Goal: Transaction & Acquisition: Purchase product/service

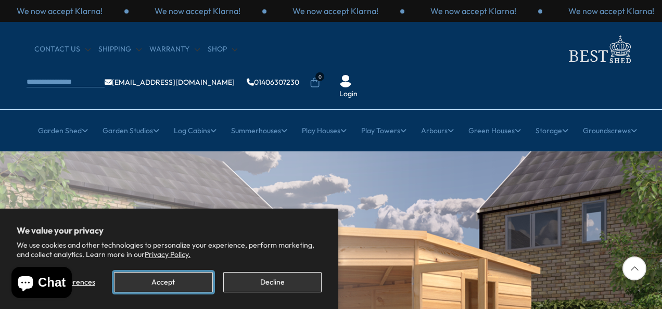
click at [195, 286] on button "Accept" at bounding box center [163, 282] width 98 height 20
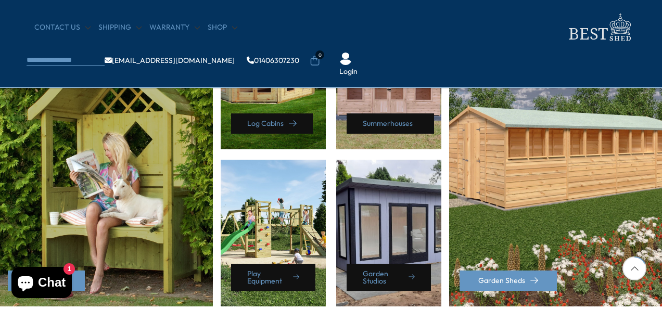
scroll to position [572, 0]
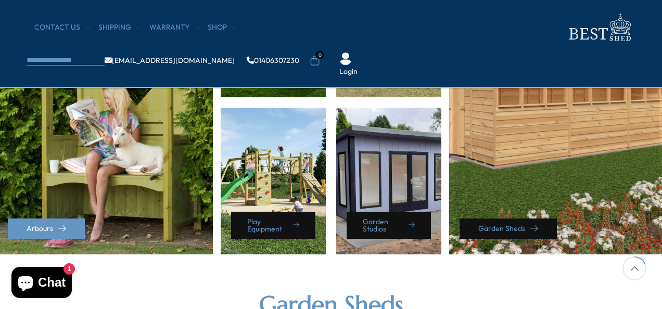
click at [492, 225] on link "Garden Sheds" at bounding box center [508, 229] width 97 height 20
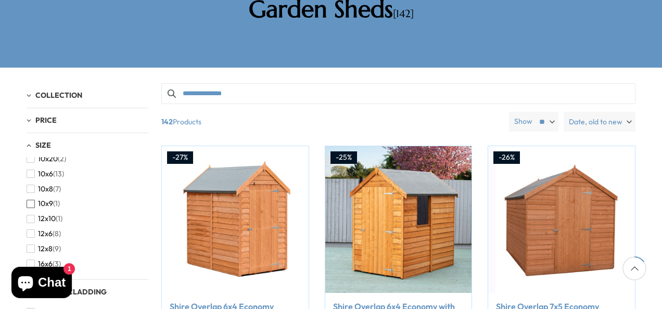
scroll to position [52, 0]
click at [32, 228] on span "button" at bounding box center [31, 232] width 8 height 8
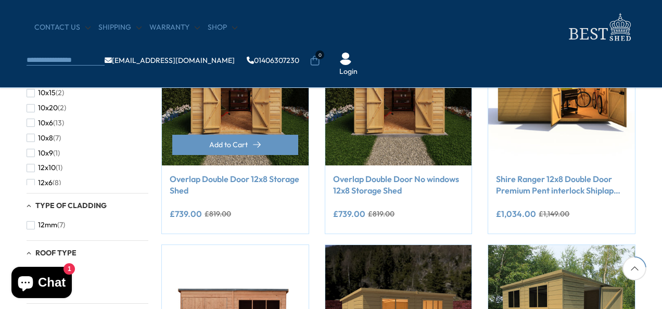
scroll to position [260, 0]
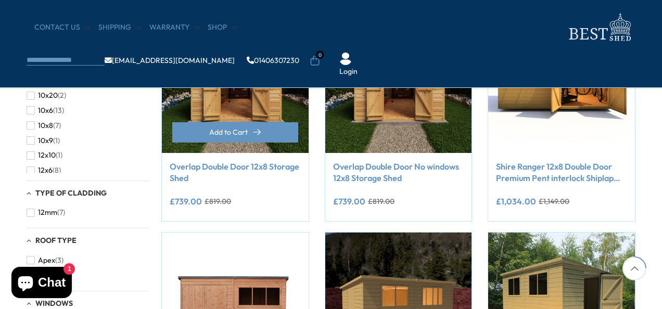
click at [244, 98] on img at bounding box center [235, 79] width 147 height 147
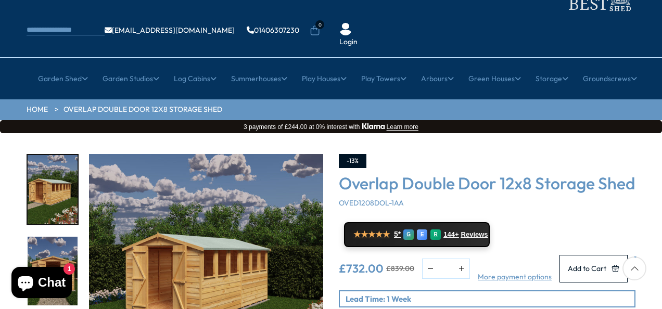
scroll to position [104, 0]
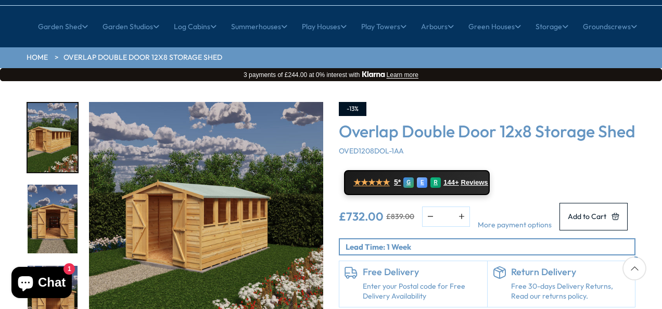
click at [533, 227] on link "More payment options" at bounding box center [515, 225] width 74 height 10
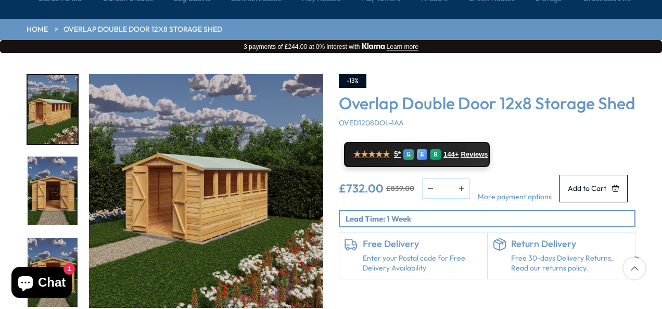
scroll to position [156, 0]
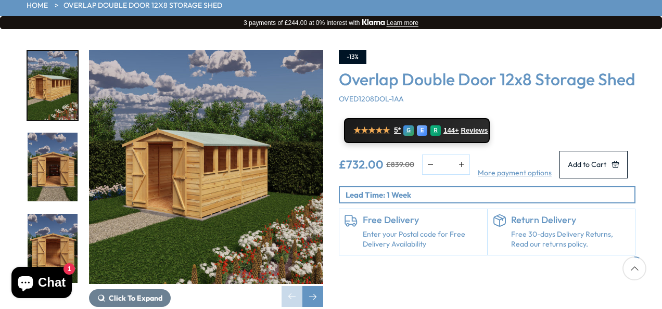
click at [397, 244] on link "Enter your Postal code for Free Delivery Availability" at bounding box center [422, 240] width 119 height 20
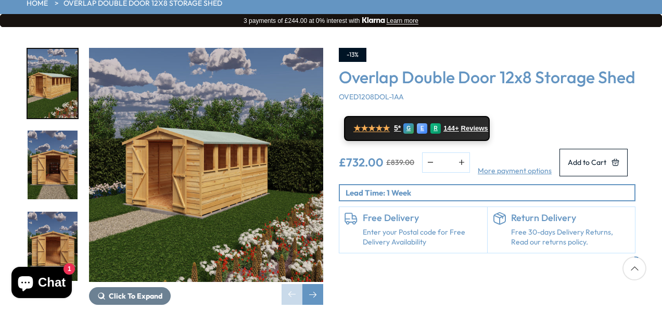
scroll to position [156, 0]
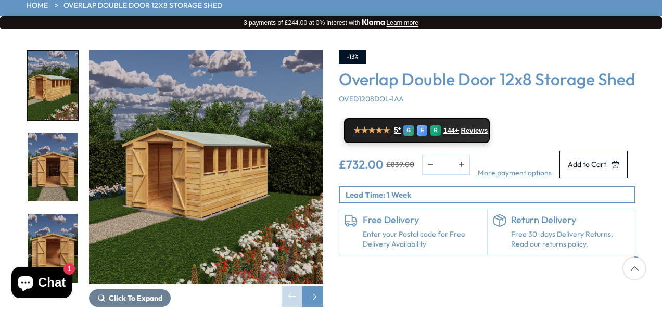
click at [416, 200] on p "Lead Time: 1 Week" at bounding box center [490, 194] width 289 height 11
click at [56, 214] on img "3 / 23" at bounding box center [53, 248] width 50 height 69
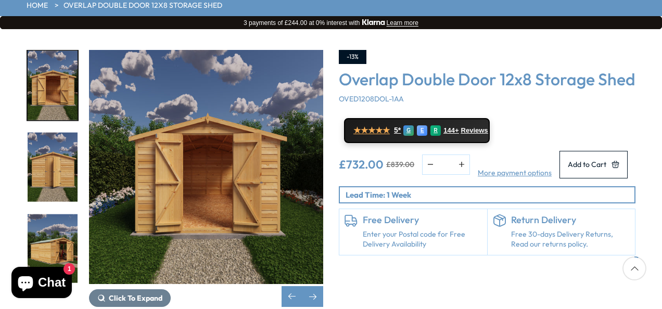
click at [54, 157] on img "4 / 23" at bounding box center [53, 167] width 50 height 69
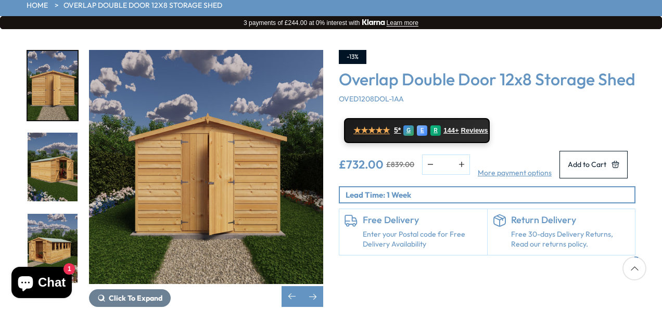
click at [37, 72] on img "4 / 23" at bounding box center [53, 85] width 50 height 69
click at [49, 238] on img "6 / 23" at bounding box center [53, 248] width 50 height 69
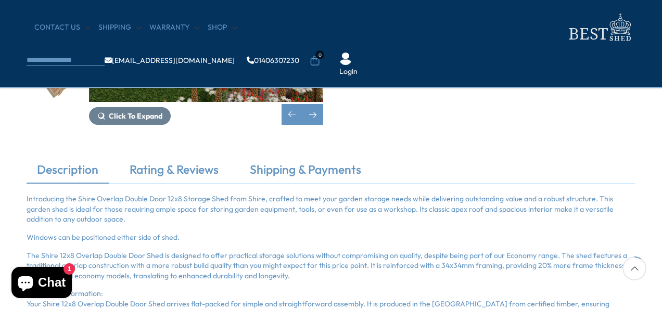
scroll to position [260, 0]
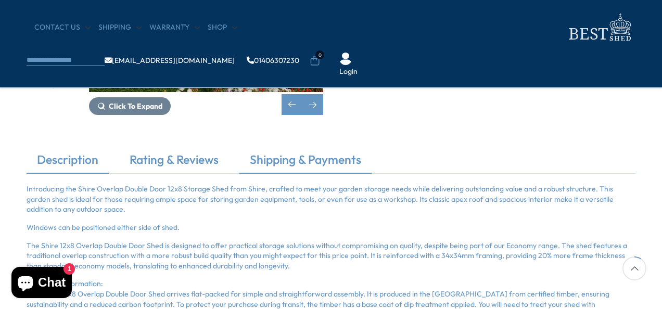
click at [304, 161] on link "Shipping & Payments" at bounding box center [305, 162] width 132 height 22
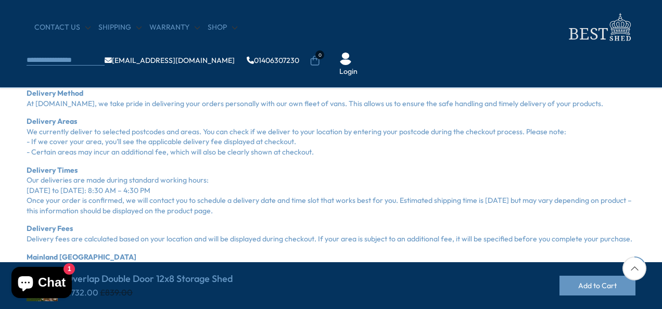
scroll to position [416, 0]
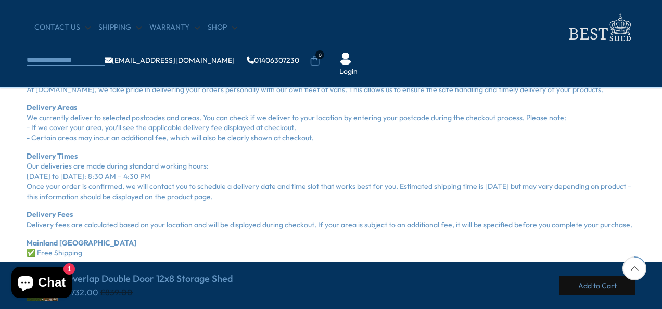
click at [594, 287] on button "Add to Cart" at bounding box center [597, 286] width 76 height 20
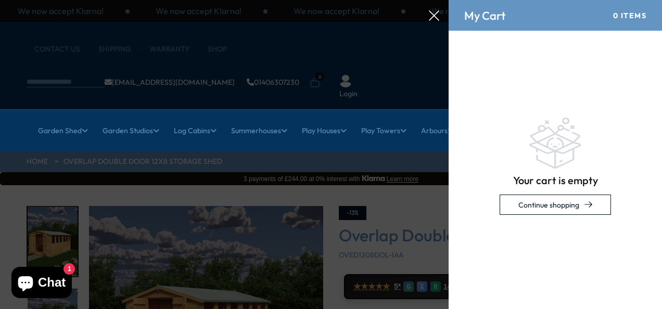
scroll to position [0, 0]
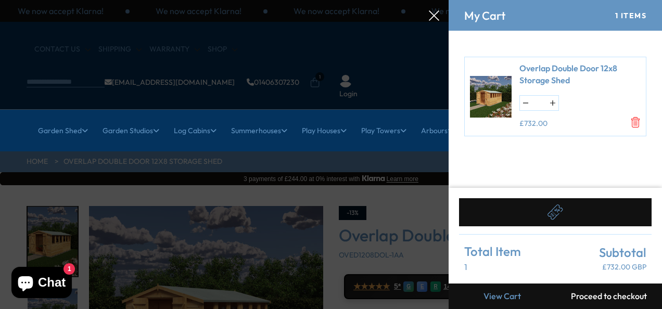
click at [607, 296] on button "Proceed to checkout" at bounding box center [608, 297] width 107 height 26
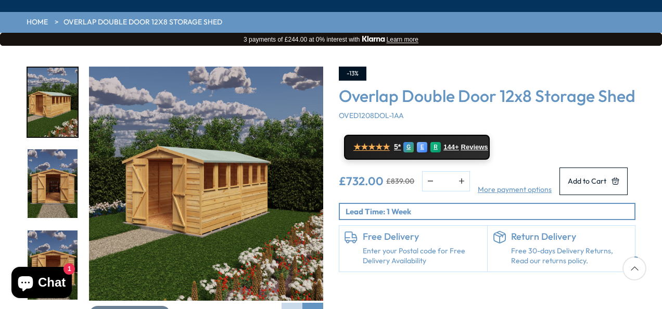
scroll to position [156, 0]
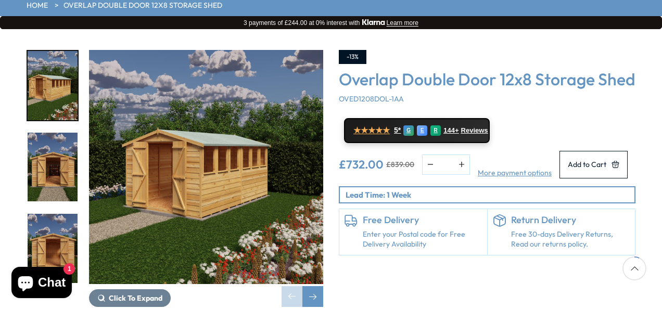
click at [198, 118] on img "1 / 23" at bounding box center [206, 167] width 234 height 234
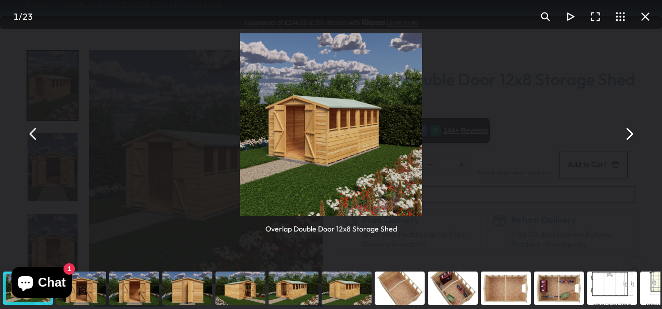
click at [630, 135] on button "You can close this modal content with the ESC key" at bounding box center [628, 133] width 25 height 25
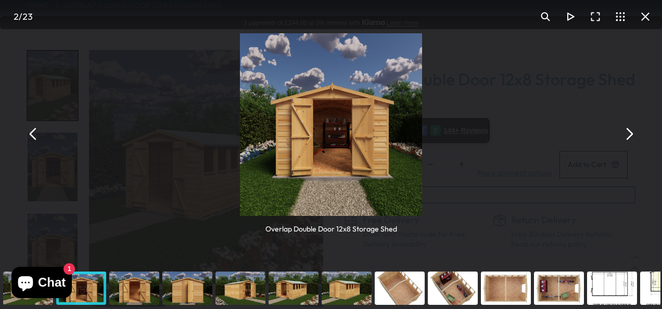
click at [630, 135] on button "You can close this modal content with the ESC key" at bounding box center [628, 133] width 25 height 25
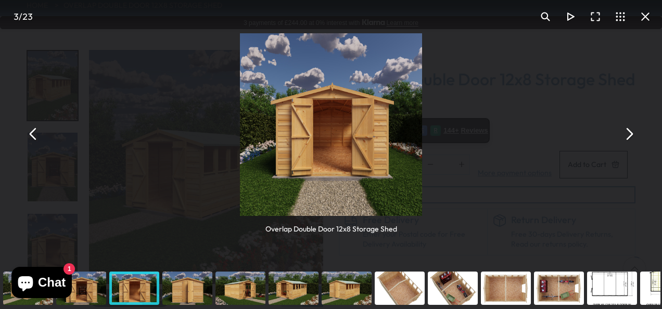
click at [630, 135] on button "You can close this modal content with the ESC key" at bounding box center [628, 133] width 25 height 25
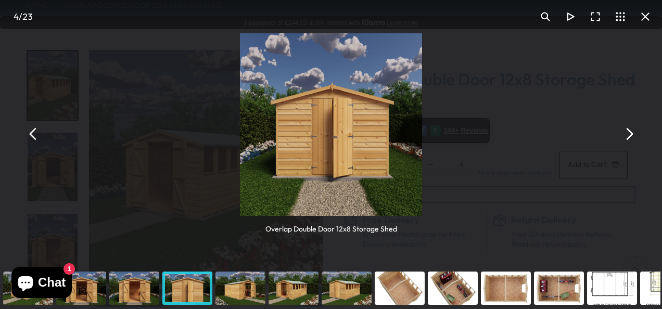
click at [630, 135] on button "You can close this modal content with the ESC key" at bounding box center [628, 133] width 25 height 25
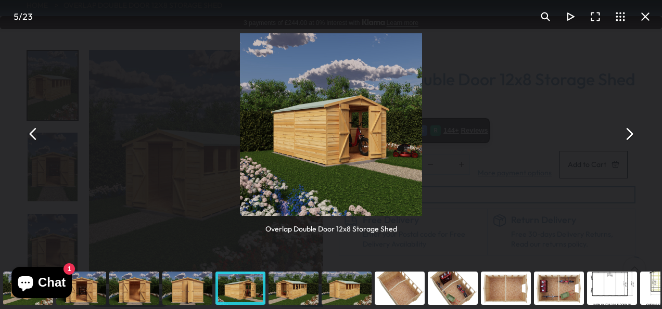
click at [630, 135] on button "You can close this modal content with the ESC key" at bounding box center [628, 133] width 25 height 25
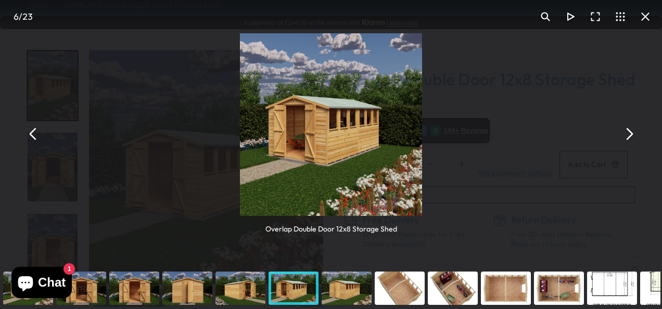
click at [630, 135] on button "You can close this modal content with the ESC key" at bounding box center [628, 133] width 25 height 25
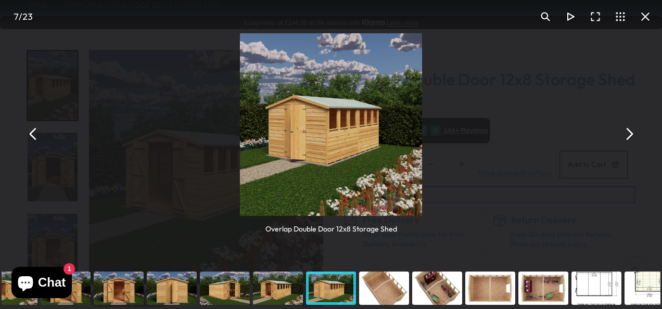
click at [628, 132] on button "You can close this modal content with the ESC key" at bounding box center [628, 133] width 25 height 25
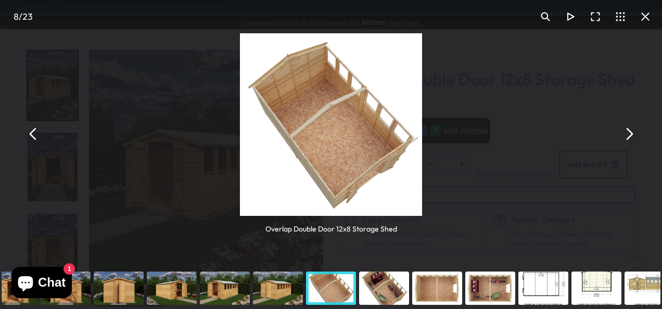
click at [628, 133] on button "You can close this modal content with the ESC key" at bounding box center [628, 133] width 25 height 25
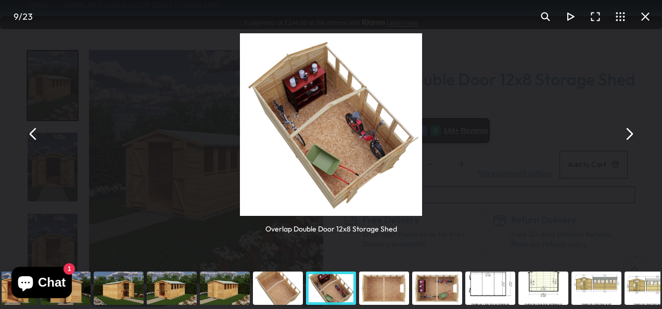
click at [628, 134] on button "You can close this modal content with the ESC key" at bounding box center [628, 133] width 25 height 25
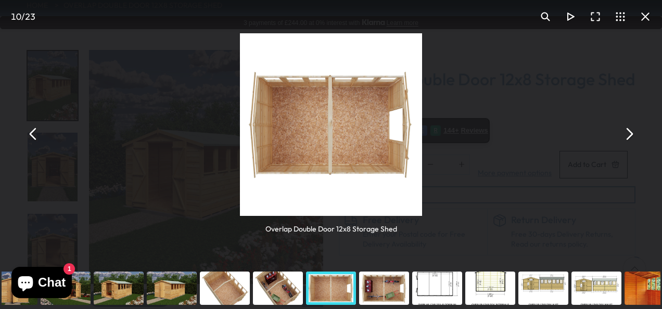
click at [628, 134] on button "You can close this modal content with the ESC key" at bounding box center [628, 133] width 25 height 25
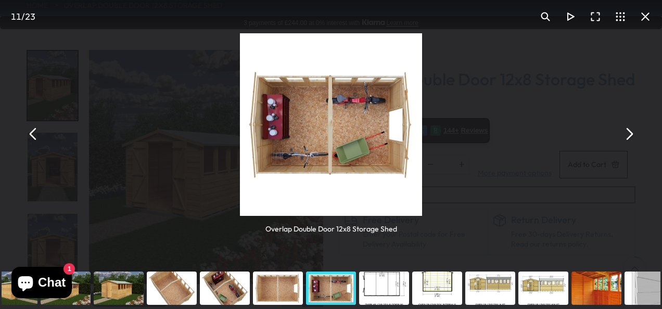
click at [628, 134] on button "You can close this modal content with the ESC key" at bounding box center [628, 133] width 25 height 25
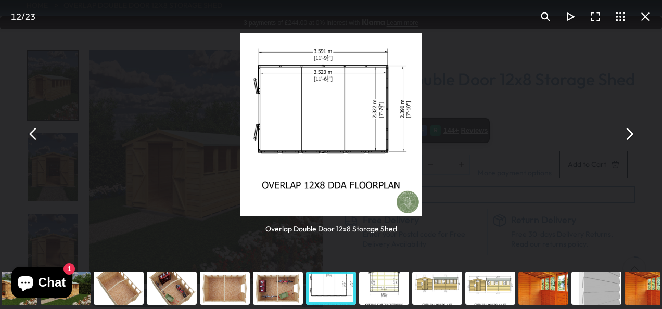
click at [624, 137] on button "You can close this modal content with the ESC key" at bounding box center [628, 133] width 25 height 25
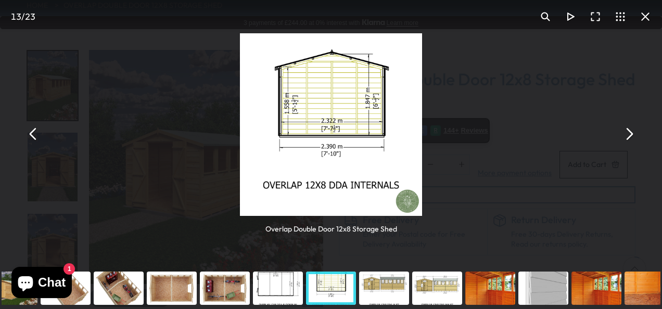
click at [624, 137] on button "You can close this modal content with the ESC key" at bounding box center [628, 133] width 25 height 25
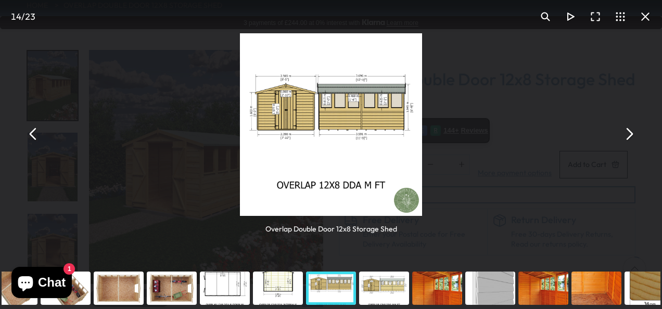
click at [623, 138] on button "You can close this modal content with the ESC key" at bounding box center [628, 133] width 25 height 25
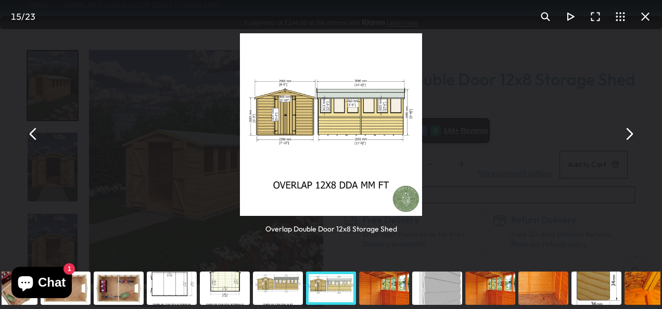
click at [623, 139] on button "You can close this modal content with the ESC key" at bounding box center [628, 133] width 25 height 25
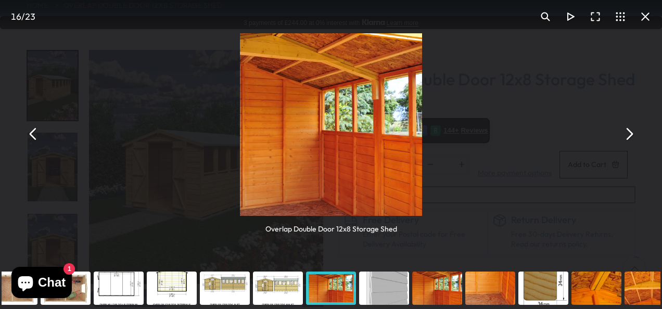
click at [623, 139] on button "You can close this modal content with the ESC key" at bounding box center [628, 133] width 25 height 25
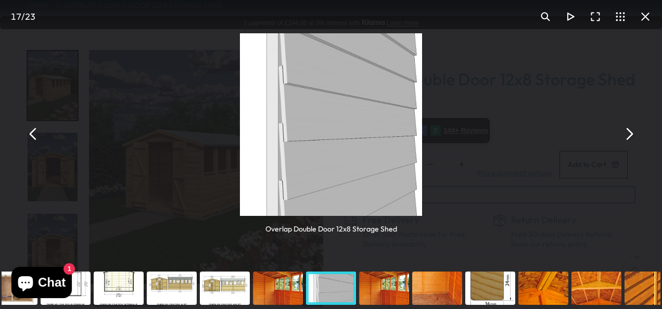
click at [34, 145] on button "You can close this modal content with the ESC key" at bounding box center [33, 133] width 25 height 25
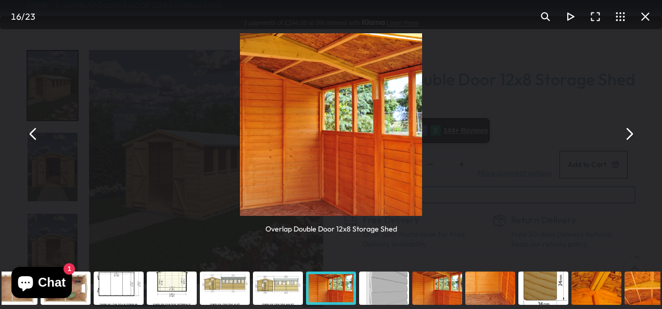
click at [34, 140] on button "You can close this modal content with the ESC key" at bounding box center [33, 133] width 25 height 25
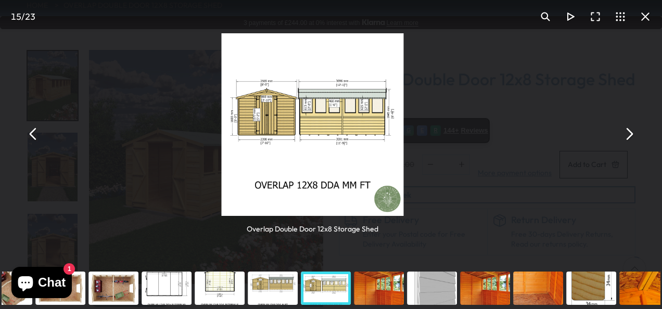
click at [34, 140] on button "You can close this modal content with the ESC key" at bounding box center [33, 133] width 25 height 25
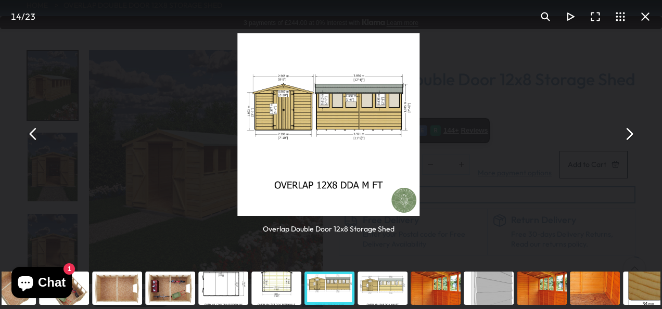
click at [34, 140] on button "You can close this modal content with the ESC key" at bounding box center [33, 133] width 25 height 25
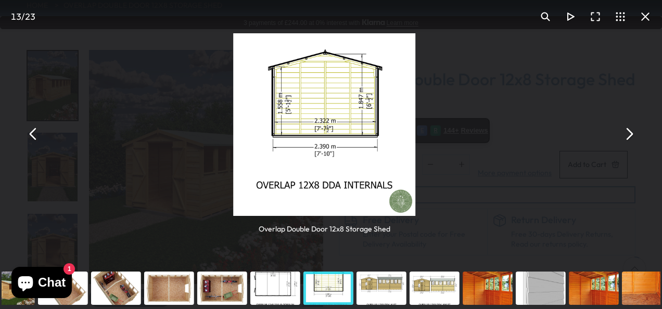
click at [34, 140] on button "You can close this modal content with the ESC key" at bounding box center [33, 133] width 25 height 25
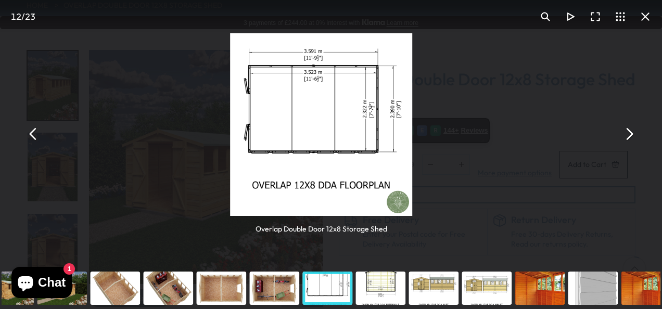
click at [34, 140] on button "You can close this modal content with the ESC key" at bounding box center [33, 133] width 25 height 25
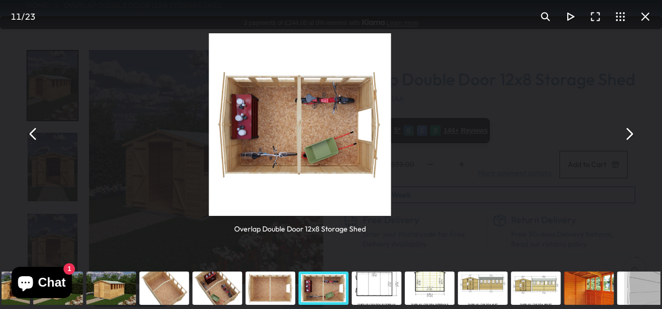
click at [34, 140] on button "You can close this modal content with the ESC key" at bounding box center [33, 133] width 25 height 25
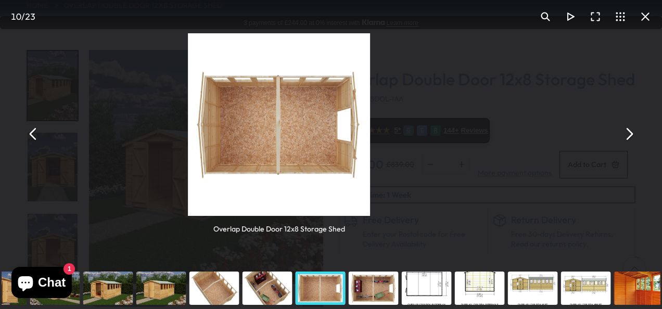
click at [34, 140] on button "You can close this modal content with the ESC key" at bounding box center [33, 133] width 25 height 25
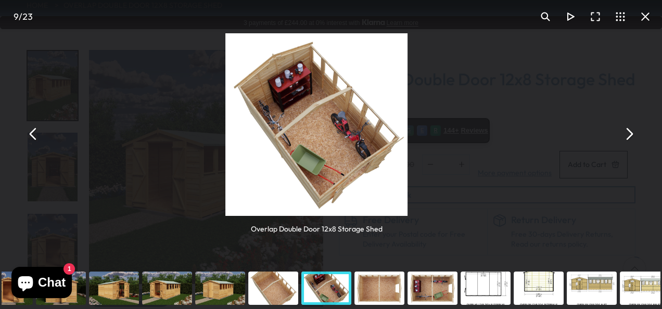
click at [34, 140] on button "You can close this modal content with the ESC key" at bounding box center [33, 133] width 25 height 25
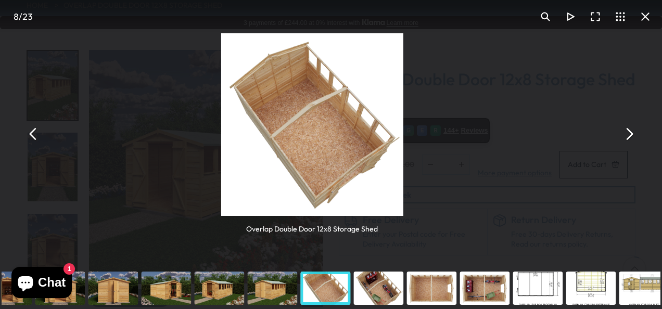
click at [34, 140] on button "You can close this modal content with the ESC key" at bounding box center [33, 133] width 25 height 25
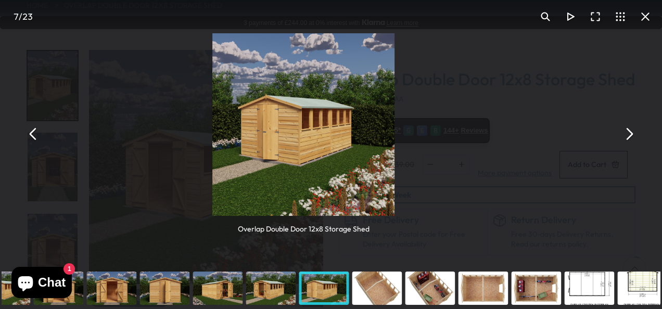
click at [34, 140] on button "You can close this modal content with the ESC key" at bounding box center [33, 133] width 25 height 25
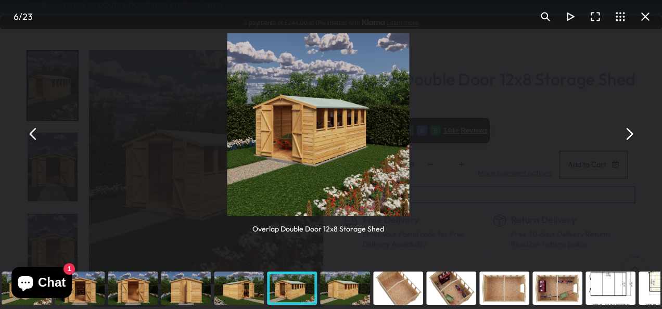
click at [34, 140] on button "You can close this modal content with the ESC key" at bounding box center [33, 133] width 25 height 25
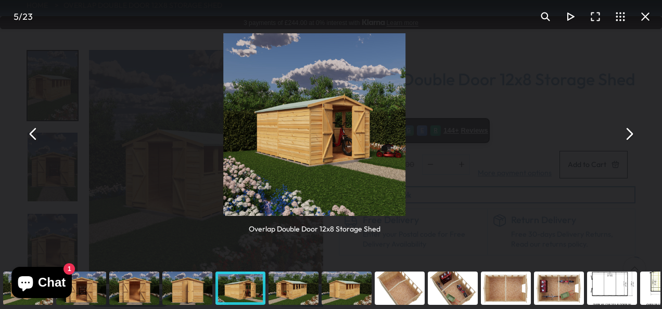
click at [34, 140] on button "You can close this modal content with the ESC key" at bounding box center [33, 133] width 25 height 25
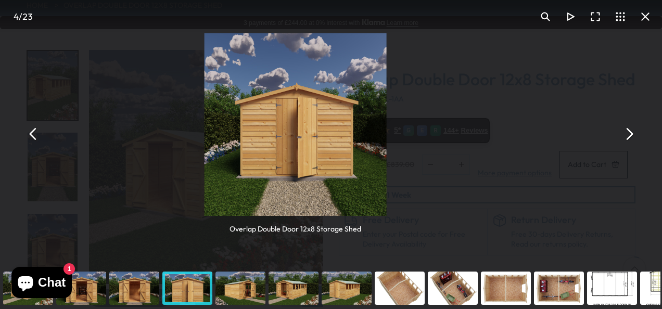
click at [34, 140] on button "You can close this modal content with the ESC key" at bounding box center [33, 133] width 25 height 25
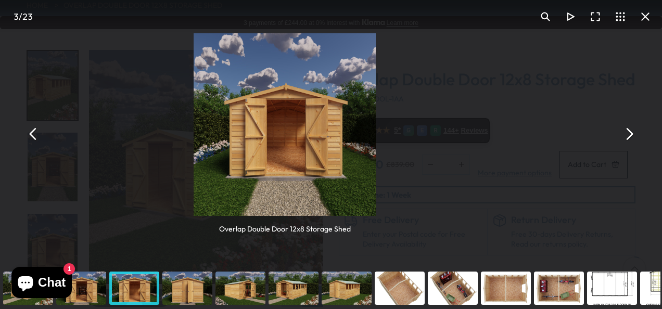
click at [34, 140] on button "You can close this modal content with the ESC key" at bounding box center [33, 133] width 25 height 25
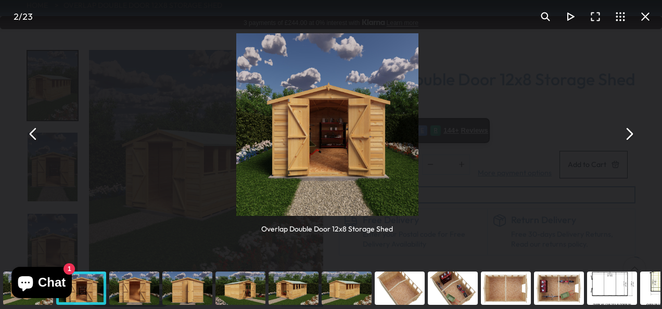
click at [34, 140] on button "You can close this modal content with the ESC key" at bounding box center [33, 133] width 25 height 25
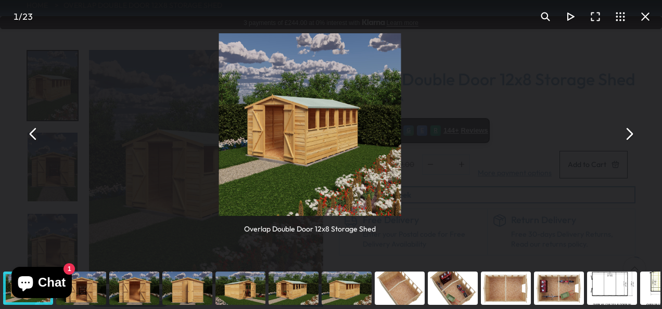
click at [34, 140] on button "You can close this modal content with the ESC key" at bounding box center [33, 133] width 25 height 25
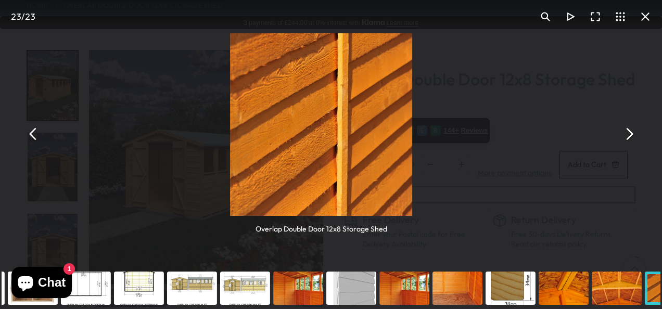
click at [34, 140] on button "You can close this modal content with the ESC key" at bounding box center [33, 133] width 25 height 25
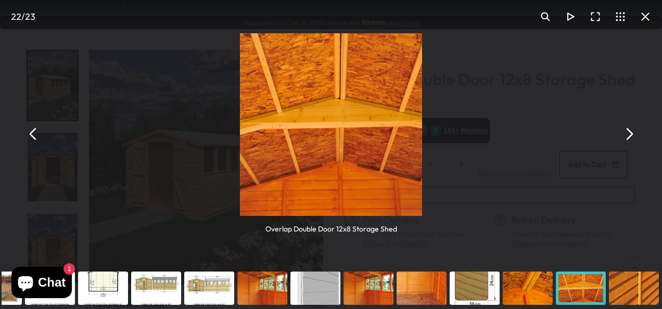
click at [34, 140] on button "You can close this modal content with the ESC key" at bounding box center [33, 133] width 25 height 25
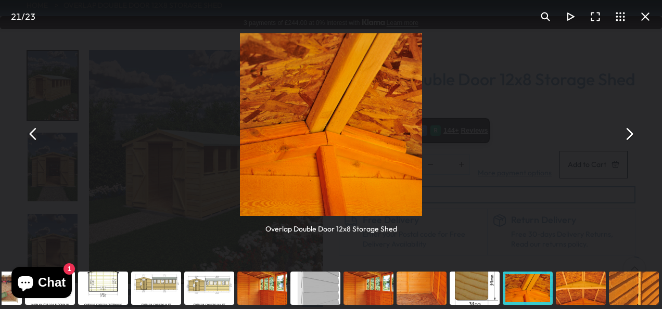
click at [34, 140] on button "You can close this modal content with the ESC key" at bounding box center [33, 133] width 25 height 25
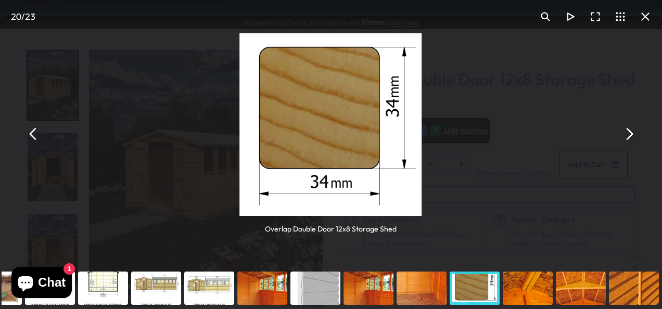
click at [34, 140] on button "You can close this modal content with the ESC key" at bounding box center [33, 133] width 25 height 25
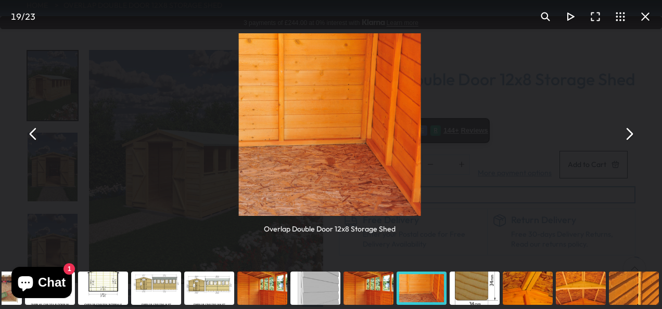
click at [34, 140] on button "You can close this modal content with the ESC key" at bounding box center [33, 133] width 25 height 25
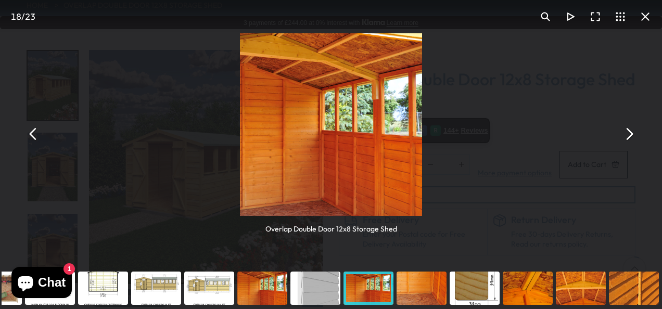
click at [34, 140] on button "You can close this modal content with the ESC key" at bounding box center [33, 133] width 25 height 25
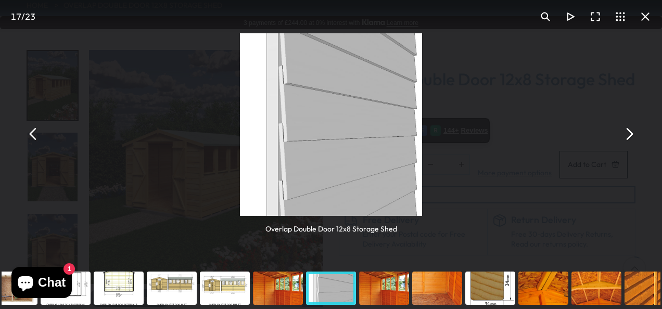
click at [34, 140] on button "You can close this modal content with the ESC key" at bounding box center [33, 133] width 25 height 25
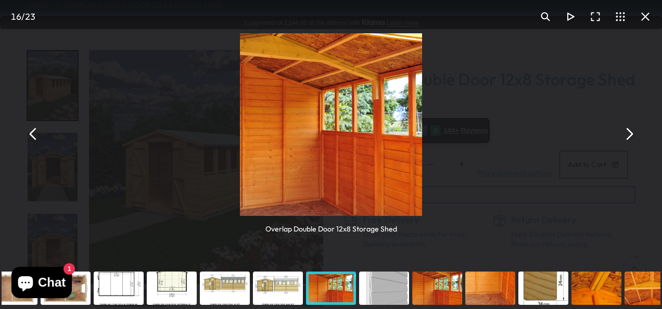
click at [588, 288] on div "You can close this modal content with the ESC key" at bounding box center [596, 289] width 53 height 42
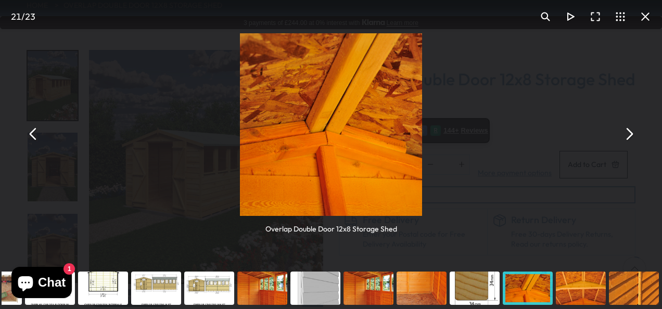
click at [629, 291] on div "You can close this modal content with the ESC key" at bounding box center [633, 289] width 53 height 42
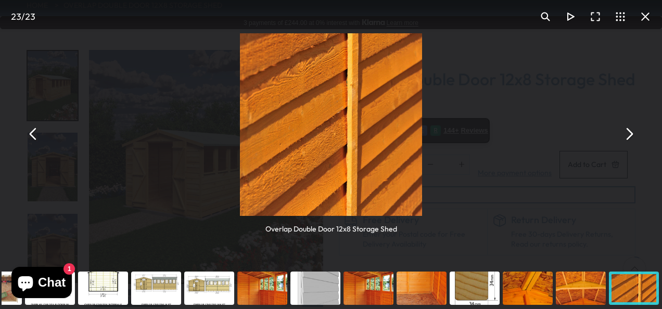
click at [152, 290] on div "You can close this modal content with the ESC key" at bounding box center [156, 289] width 53 height 42
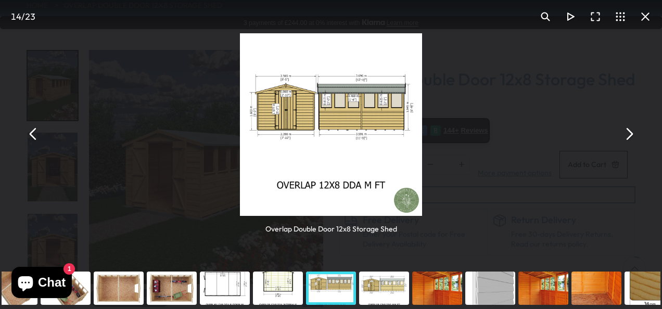
click at [84, 288] on div "You can close this modal content with the ESC key" at bounding box center [65, 289] width 53 height 42
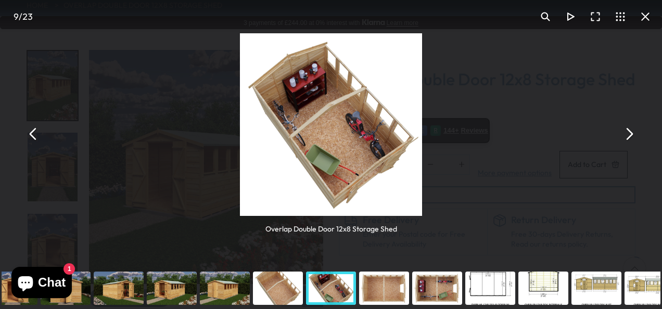
click at [646, 15] on button "You can close this modal content with the ESC key" at bounding box center [645, 16] width 25 height 25
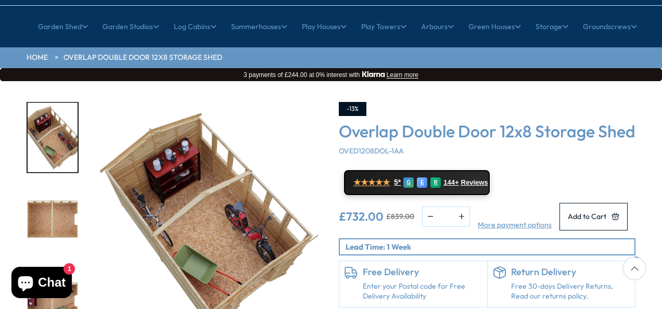
scroll to position [156, 0]
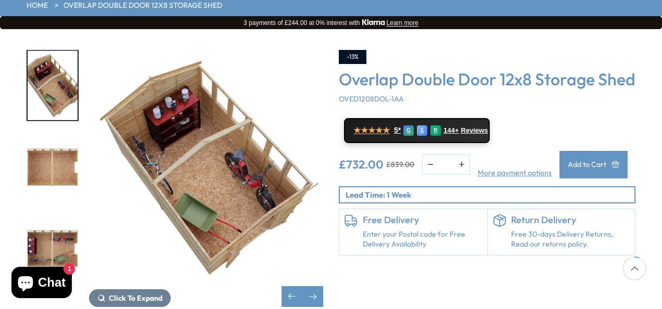
click at [595, 163] on button "Add to Cart" at bounding box center [593, 165] width 68 height 28
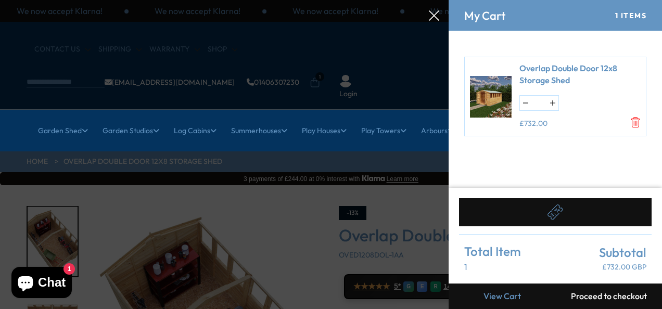
scroll to position [0, 0]
click at [521, 103] on button "button" at bounding box center [525, 103] width 11 height 15
type input "*"
click at [584, 296] on button "Proceed to checkout" at bounding box center [608, 297] width 107 height 26
